Goal: Task Accomplishment & Management: Manage account settings

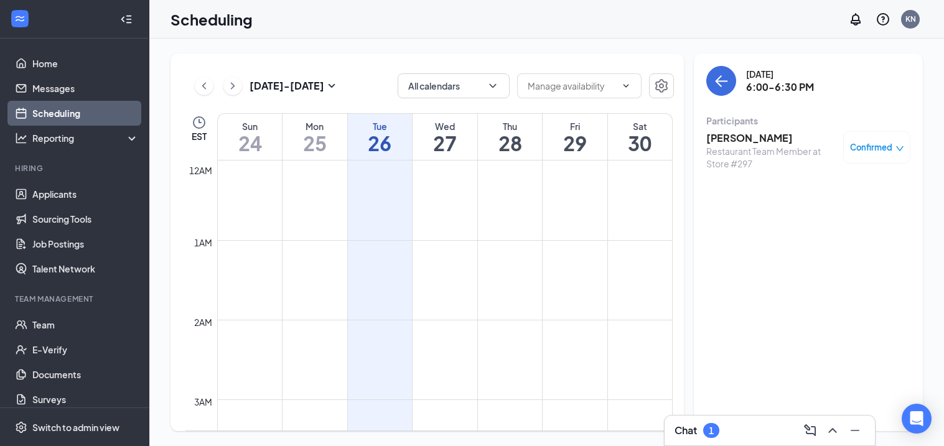
scroll to position [1270, 0]
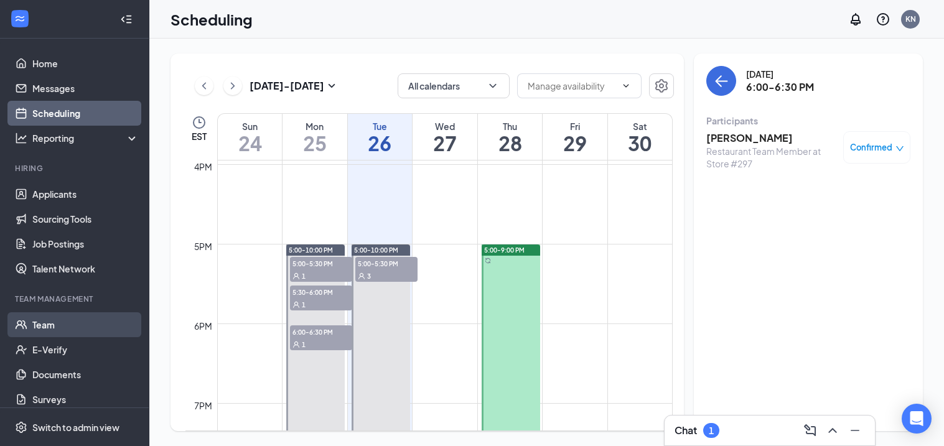
click at [60, 324] on link "Team" at bounding box center [85, 324] width 106 height 25
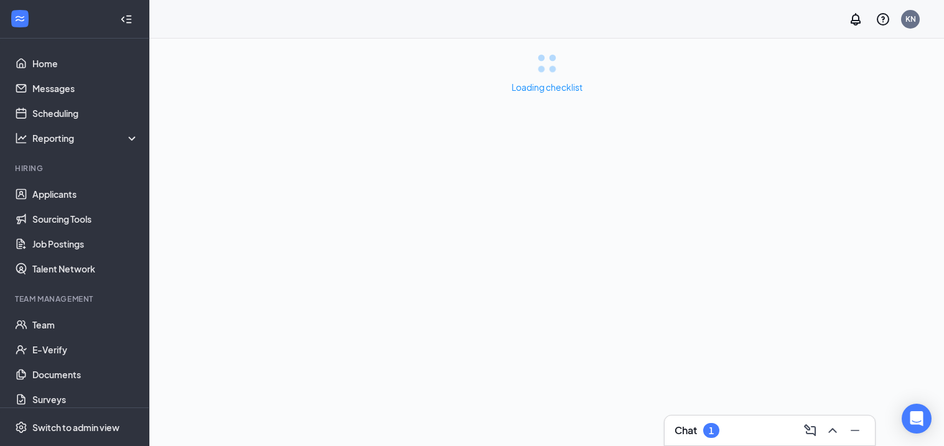
click at [721, 431] on div "Chat 1" at bounding box center [769, 431] width 190 height 20
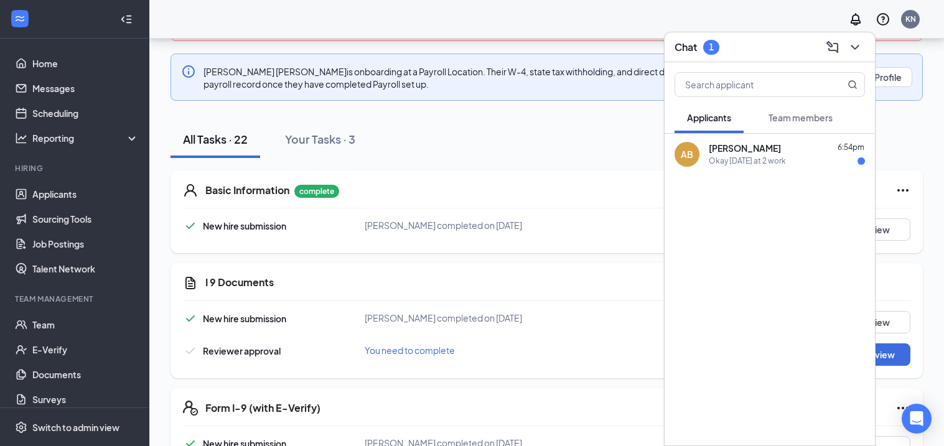
scroll to position [221, 0]
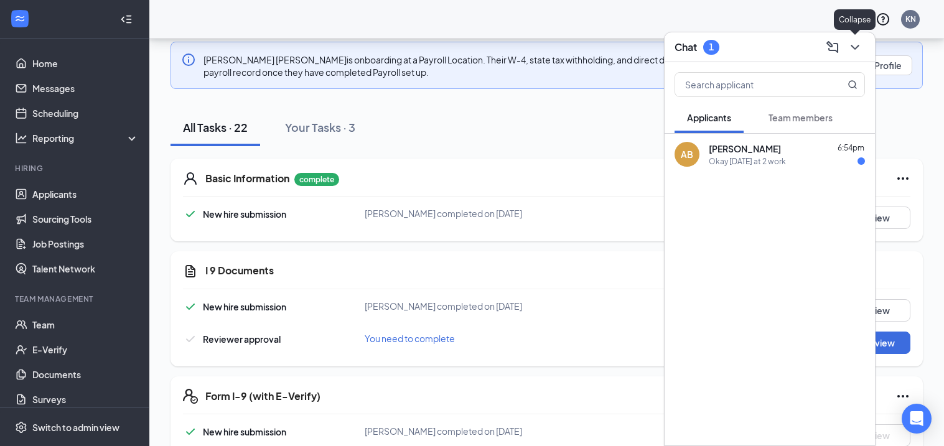
click at [859, 45] on icon "ChevronDown" at bounding box center [854, 47] width 15 height 15
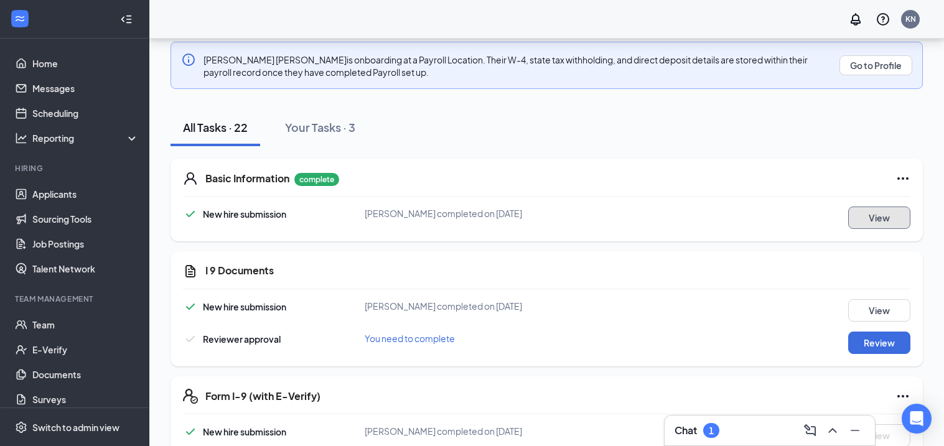
click at [873, 220] on button "View" at bounding box center [879, 218] width 62 height 22
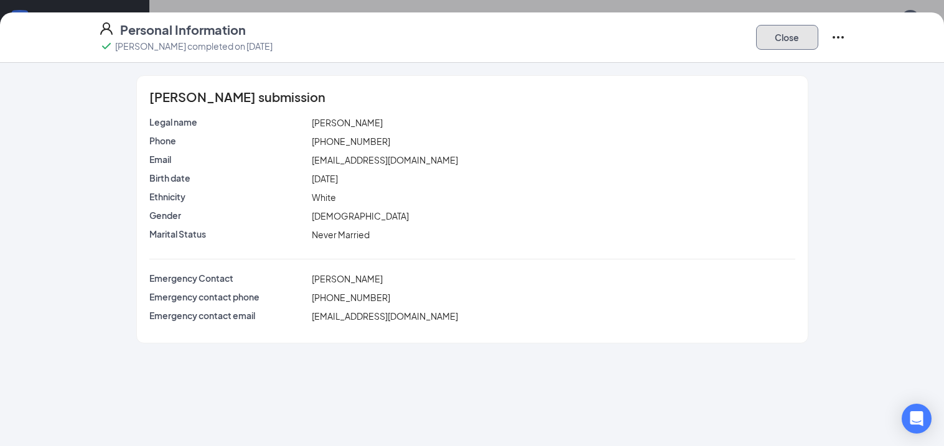
click at [778, 45] on button "Close" at bounding box center [787, 37] width 62 height 25
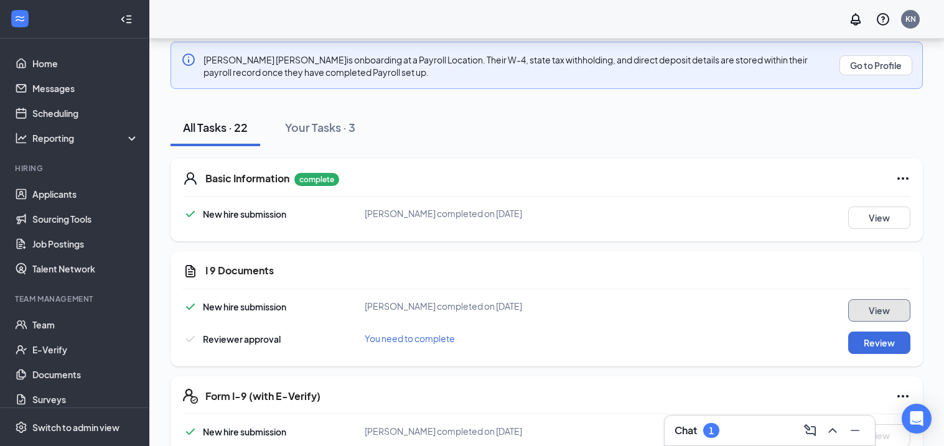
click at [901, 310] on button "View" at bounding box center [879, 310] width 62 height 22
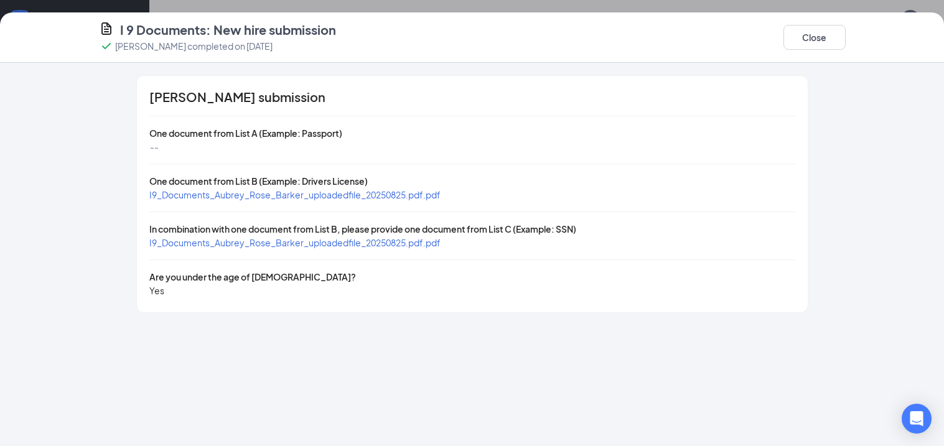
click at [371, 197] on span "I9_Documents_Aubrey_Rose_Barker_uploadedfile_20250825.pdf.pdf" at bounding box center [294, 194] width 291 height 11
click at [390, 243] on span "I9_Documents_Aubrey_Rose_Barker_uploadedfile_20250825.pdf.pdf" at bounding box center [294, 242] width 291 height 11
click at [804, 34] on button "Close" at bounding box center [814, 37] width 62 height 25
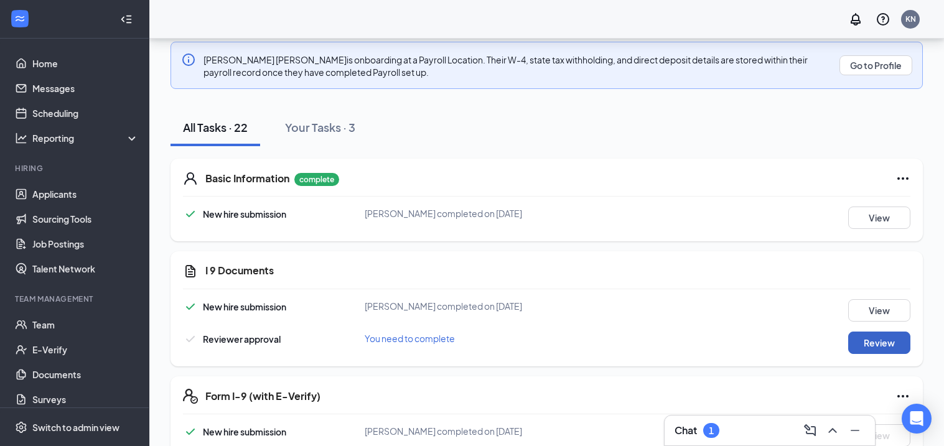
click at [863, 348] on button "Review" at bounding box center [879, 343] width 62 height 22
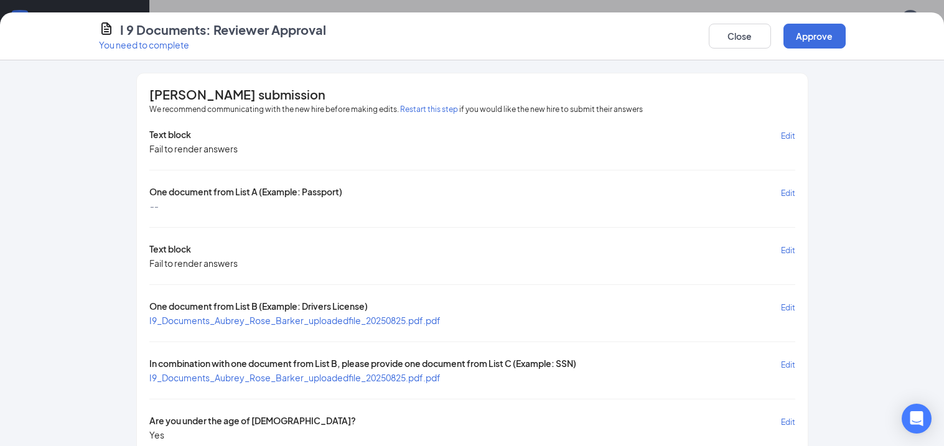
click at [420, 109] on button "Restart this step" at bounding box center [429, 109] width 58 height 12
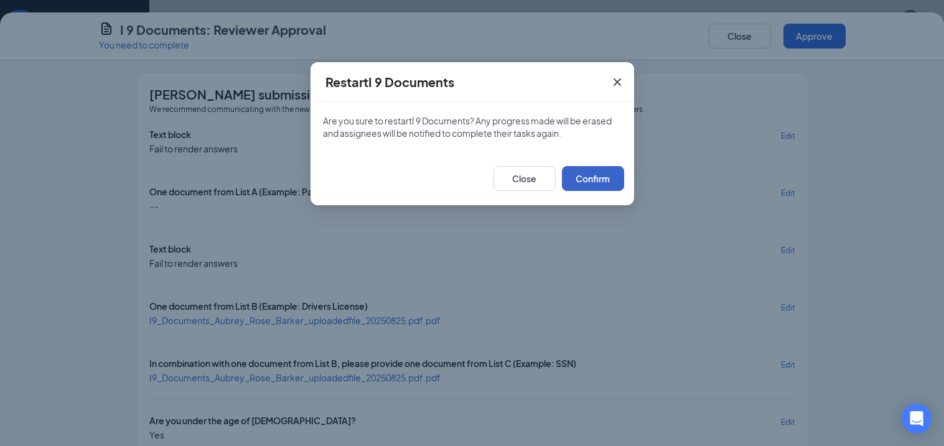
click at [587, 174] on button "Confirm" at bounding box center [593, 178] width 62 height 25
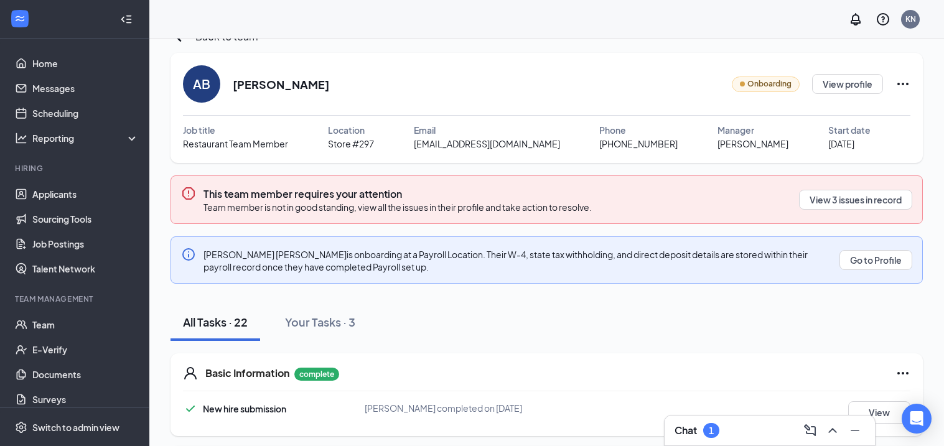
scroll to position [0, 0]
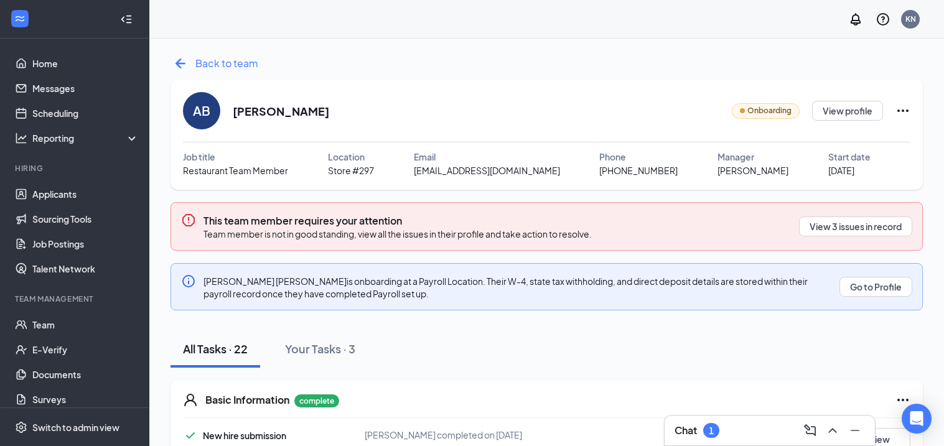
click at [186, 63] on icon "ArrowLeftNew" at bounding box center [180, 64] width 20 height 20
